Goal: Task Accomplishment & Management: Manage account settings

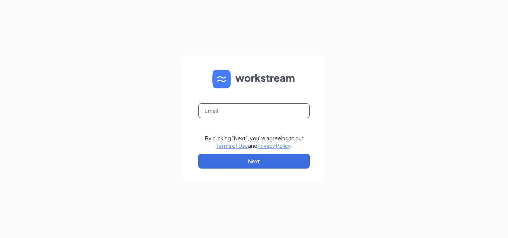
click at [218, 112] on input "text" at bounding box center [253, 110] width 111 height 15
type input "Brianna@woodlandsace.com"
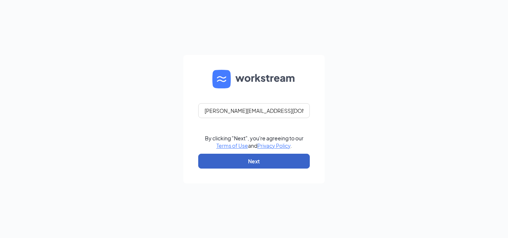
click at [269, 159] on button "Next" at bounding box center [253, 161] width 111 height 15
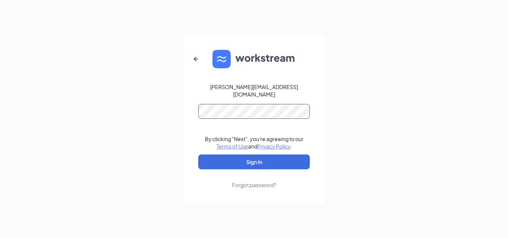
click at [198, 155] on button "Sign In" at bounding box center [253, 162] width 111 height 15
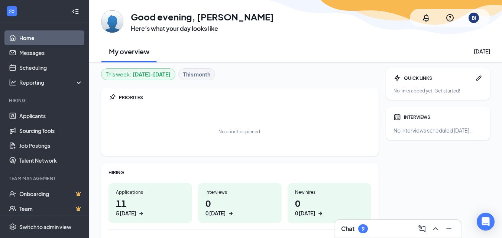
click at [438, 231] on icon "ChevronUp" at bounding box center [435, 228] width 9 height 9
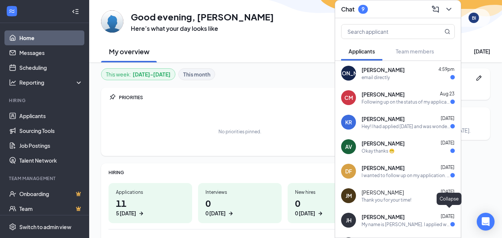
click at [391, 127] on div "Hey! I had applied [DATE] and was wondering if you still had any positions open…" at bounding box center [406, 126] width 89 height 6
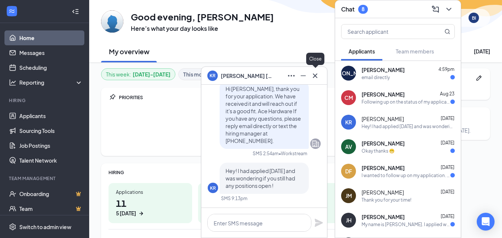
click at [317, 76] on icon "Cross" at bounding box center [315, 75] width 9 height 9
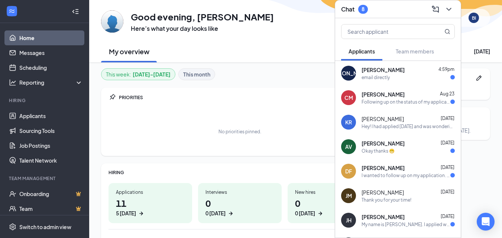
scroll to position [37, 0]
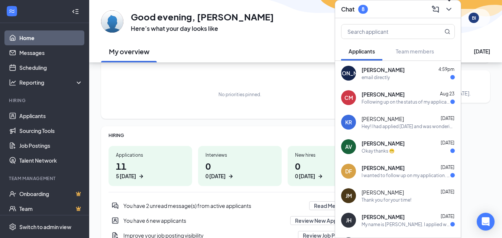
click at [450, 8] on icon "ChevronDown" at bounding box center [448, 9] width 9 height 9
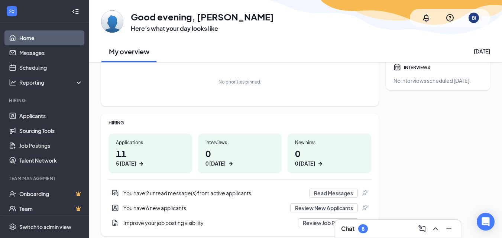
scroll to position [0, 0]
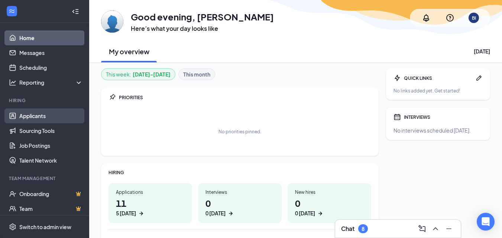
drag, startPoint x: 27, startPoint y: 116, endPoint x: 64, endPoint y: 117, distance: 36.8
click at [27, 115] on link "Applicants" at bounding box center [51, 116] width 64 height 15
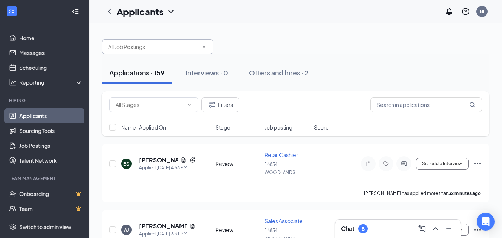
click at [204, 49] on icon "ChevronDown" at bounding box center [204, 47] width 6 height 6
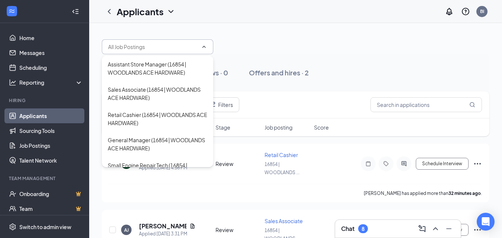
click at [204, 49] on icon "ChevronUp" at bounding box center [204, 47] width 6 height 6
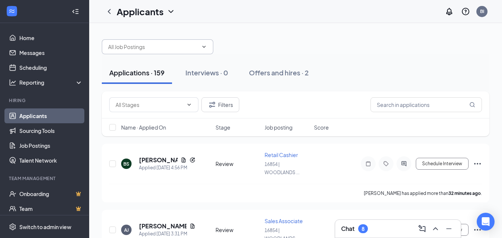
click at [285, 33] on div at bounding box center [296, 43] width 388 height 22
click at [182, 159] on icon "Document" at bounding box center [184, 160] width 6 height 6
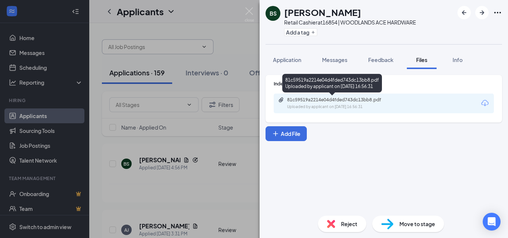
click at [320, 96] on div "81c59519a2214e04d4fded743dc13bb8.pdf Uploaded by applicant on [DATE] 16:56:31" at bounding box center [384, 104] width 220 height 20
click at [320, 103] on div "81c59519a2214e04d4fded743dc13bb8.pdf Uploaded by applicant on [DATE] 16:56:31" at bounding box center [338, 103] width 120 height 13
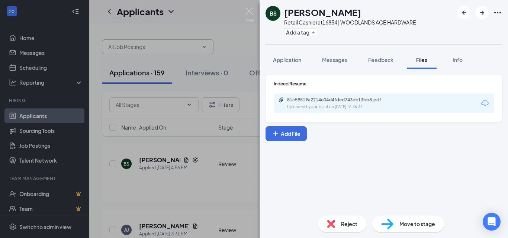
click at [247, 5] on div "BS [PERSON_NAME] Retail Cashier at 16854 | WOODLANDS ACE HARDWARE Add a tag App…" at bounding box center [254, 119] width 508 height 238
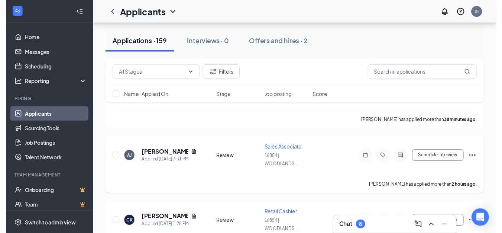
scroll to position [111, 0]
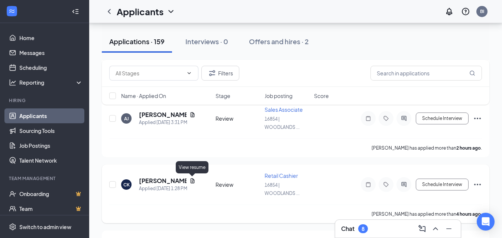
click at [192, 181] on icon "Document" at bounding box center [193, 181] width 6 height 6
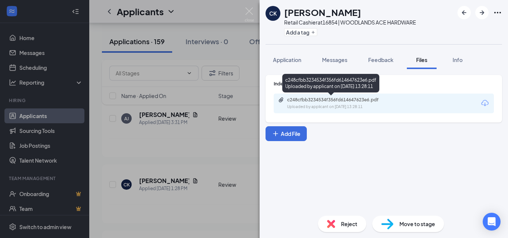
drag, startPoint x: 303, startPoint y: 100, endPoint x: 290, endPoint y: 106, distance: 14.3
click at [290, 106] on div "Uploaded by applicant on [DATE] 13:28:11" at bounding box center [342, 107] width 111 height 6
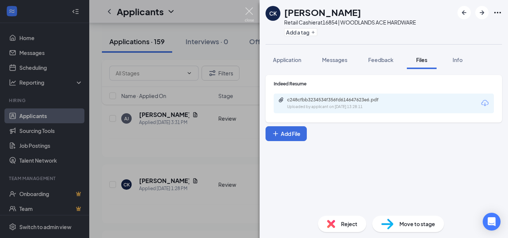
click at [245, 10] on img at bounding box center [249, 14] width 9 height 14
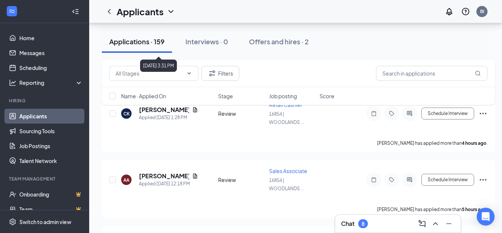
scroll to position [186, 0]
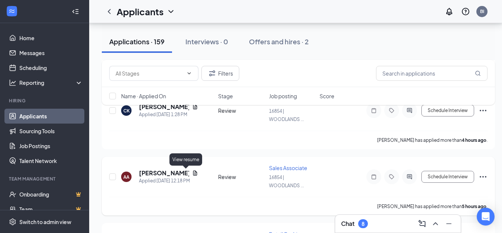
click at [192, 172] on icon "Document" at bounding box center [195, 173] width 6 height 6
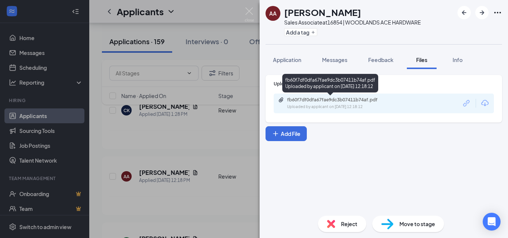
click at [322, 102] on div "fb60f7df0dfa67fae9dc3b07411b74af.pdf" at bounding box center [339, 100] width 104 height 6
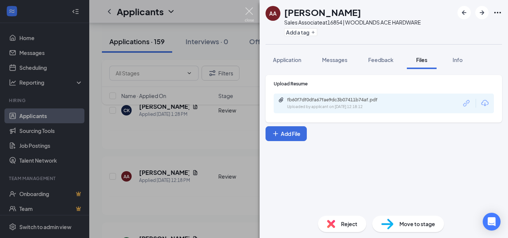
click at [249, 12] on img at bounding box center [249, 14] width 9 height 14
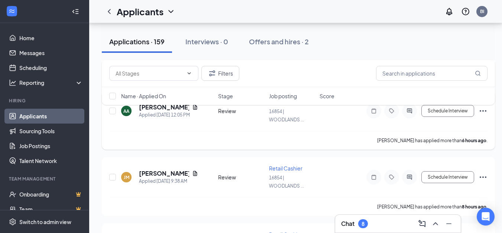
scroll to position [334, 0]
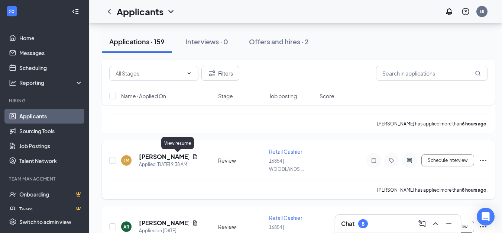
click at [193, 156] on icon "Document" at bounding box center [195, 156] width 4 height 5
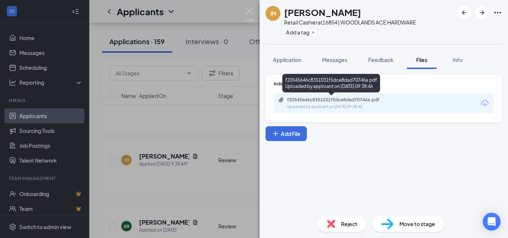
click at [330, 103] on div "f20545646c8351031f5dce8dad70746a.pdf" at bounding box center [339, 100] width 104 height 6
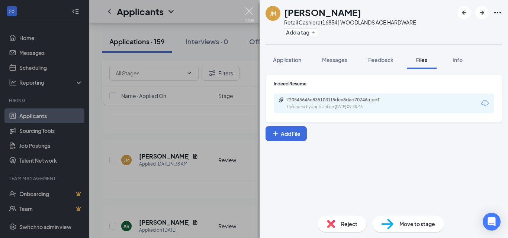
click at [250, 12] on img at bounding box center [249, 14] width 9 height 14
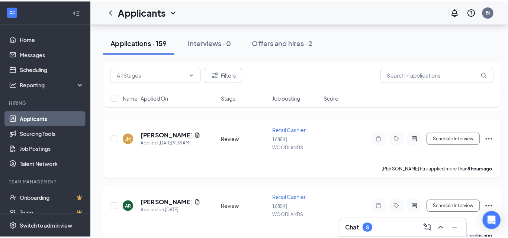
scroll to position [372, 0]
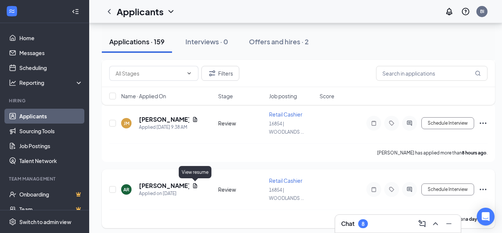
click at [194, 186] on icon "Document" at bounding box center [195, 185] width 4 height 5
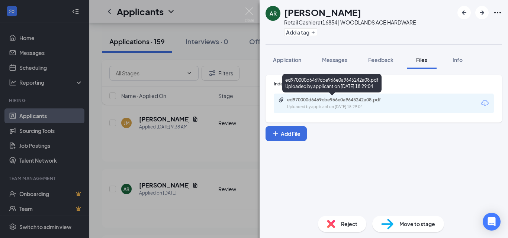
click at [334, 104] on div "ed970000d6469cbe966e0a9645242a08.pdf Uploaded by applicant on [DATE] 18:29:04" at bounding box center [338, 103] width 120 height 13
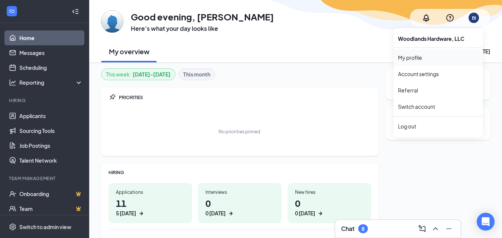
click at [419, 56] on link "My profile" at bounding box center [438, 57] width 80 height 7
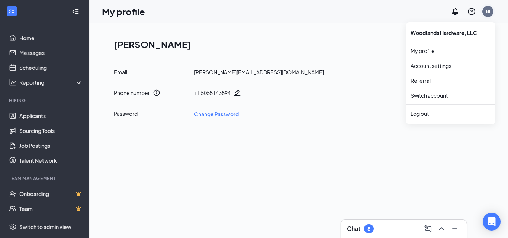
click at [491, 12] on div "BI" at bounding box center [487, 11] width 11 height 11
click at [415, 116] on div "Log out" at bounding box center [450, 113] width 80 height 7
